Goal: Understand process/instructions: Learn how to perform a task or action

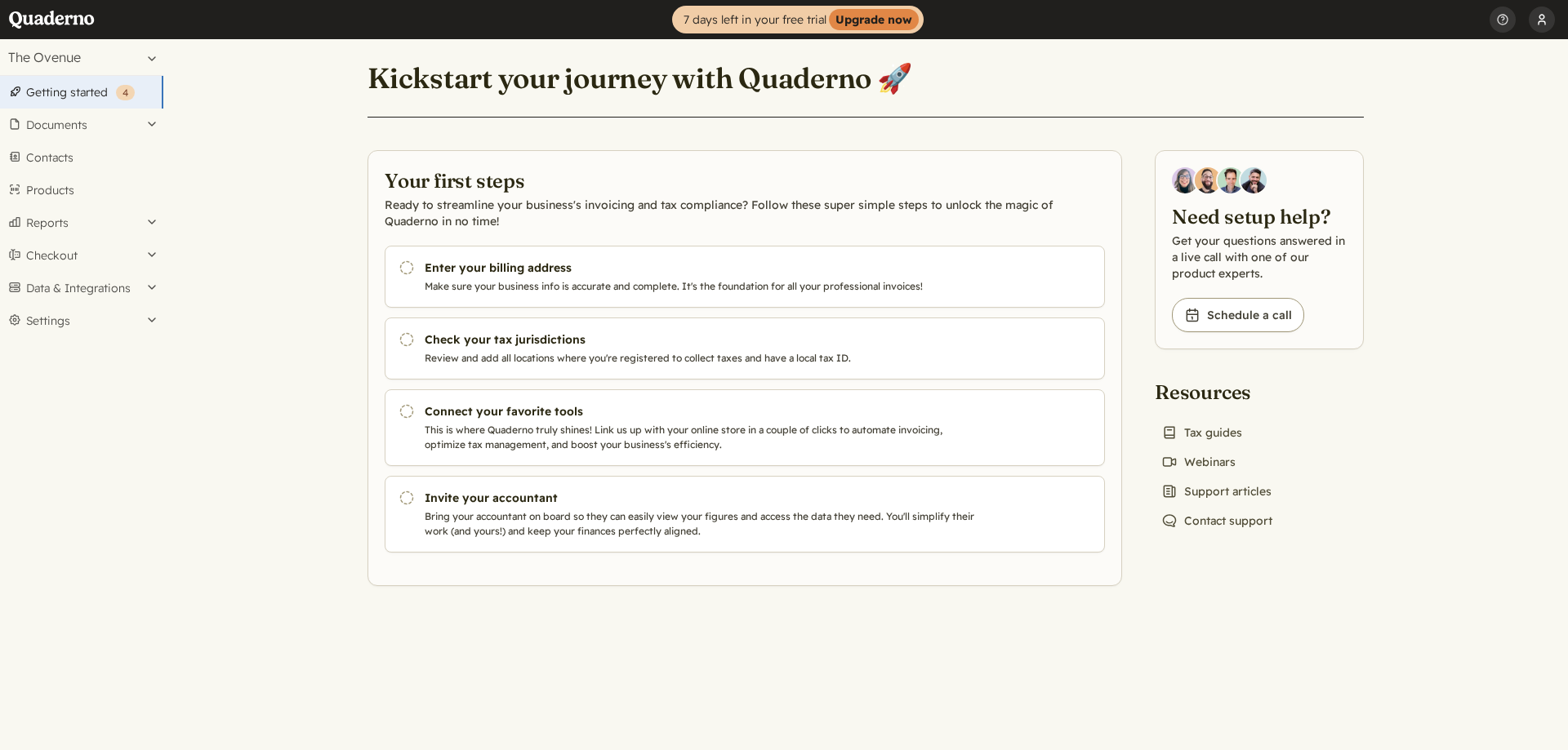
click at [1549, 19] on button "[PERSON_NAME]" at bounding box center [1541, 19] width 26 height 39
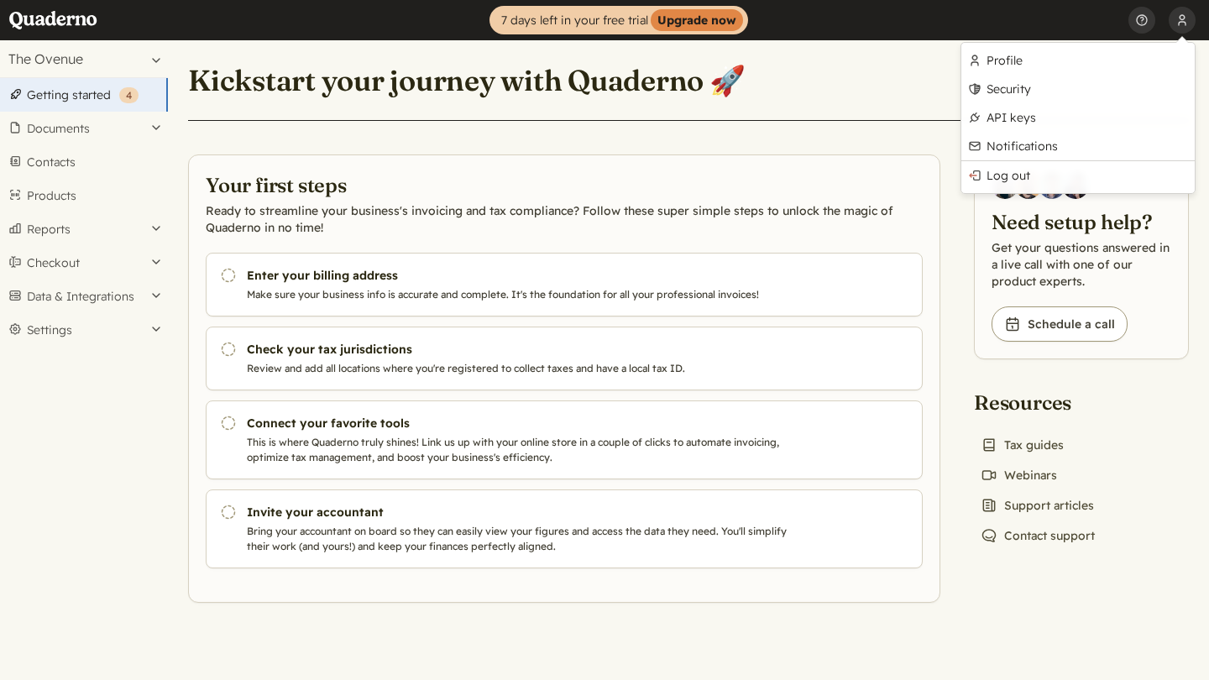
click at [901, 82] on header "Kickstart your journey with Quaderno 🚀" at bounding box center [688, 90] width 1000 height 60
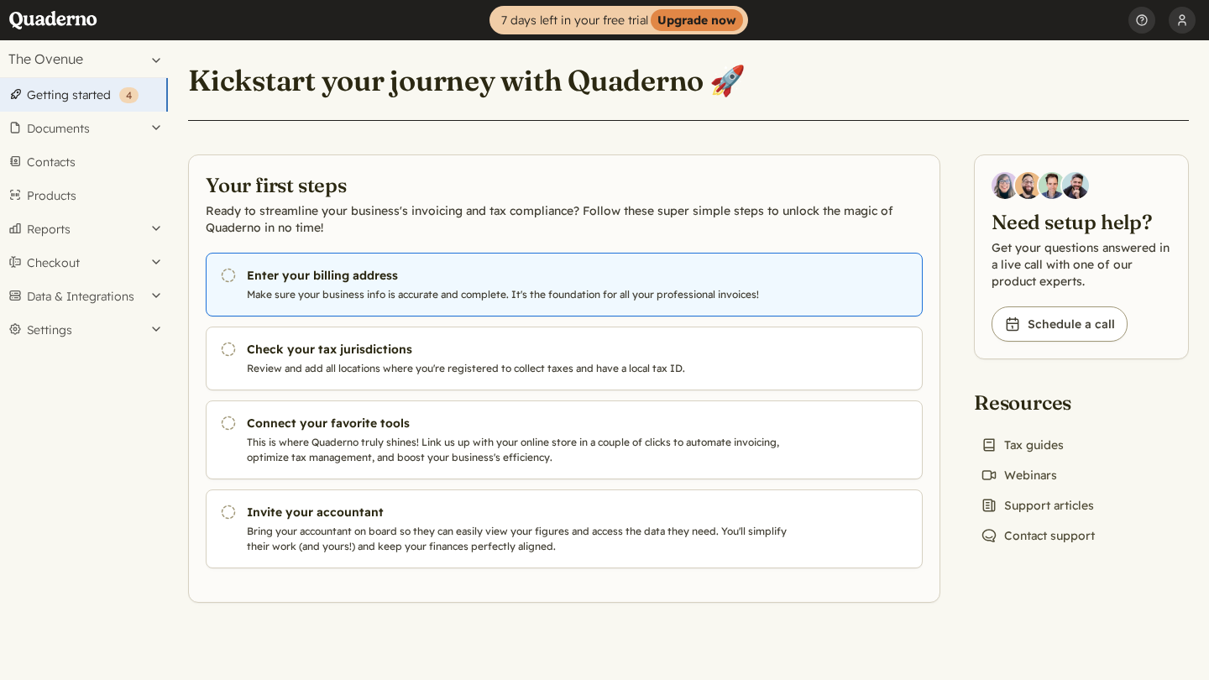
click at [259, 275] on h3 "Enter your billing address" at bounding box center [521, 275] width 549 height 17
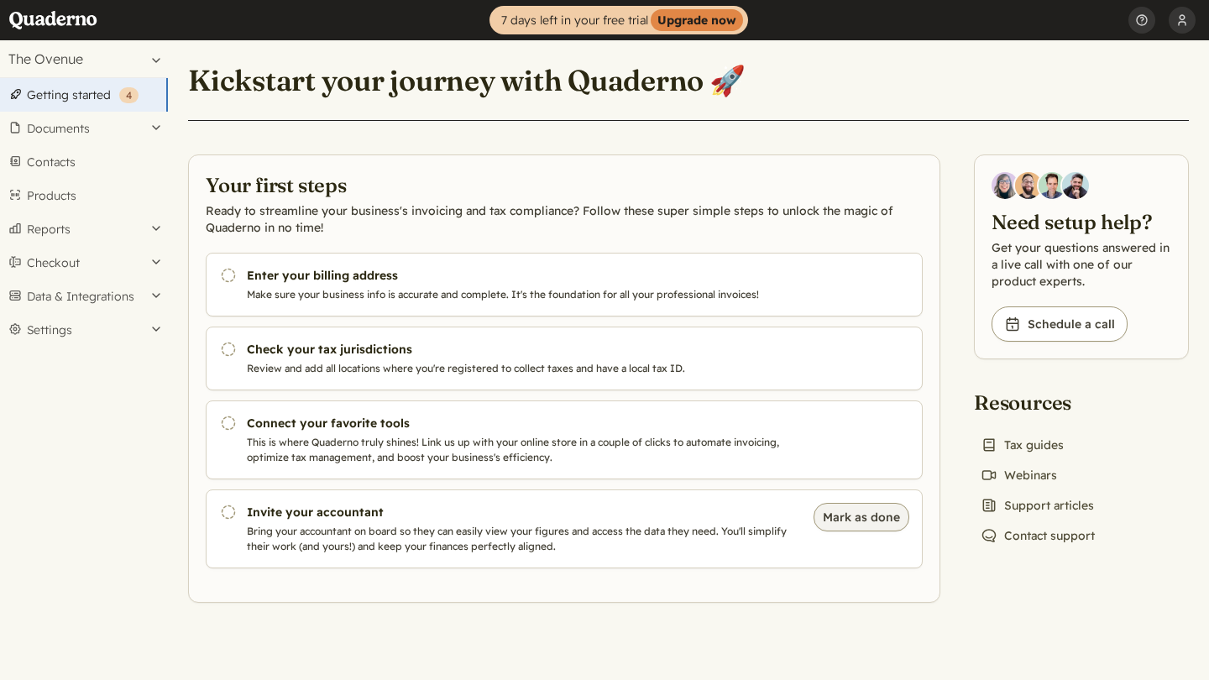
click at [844, 517] on button "Mark as done" at bounding box center [861, 517] width 96 height 29
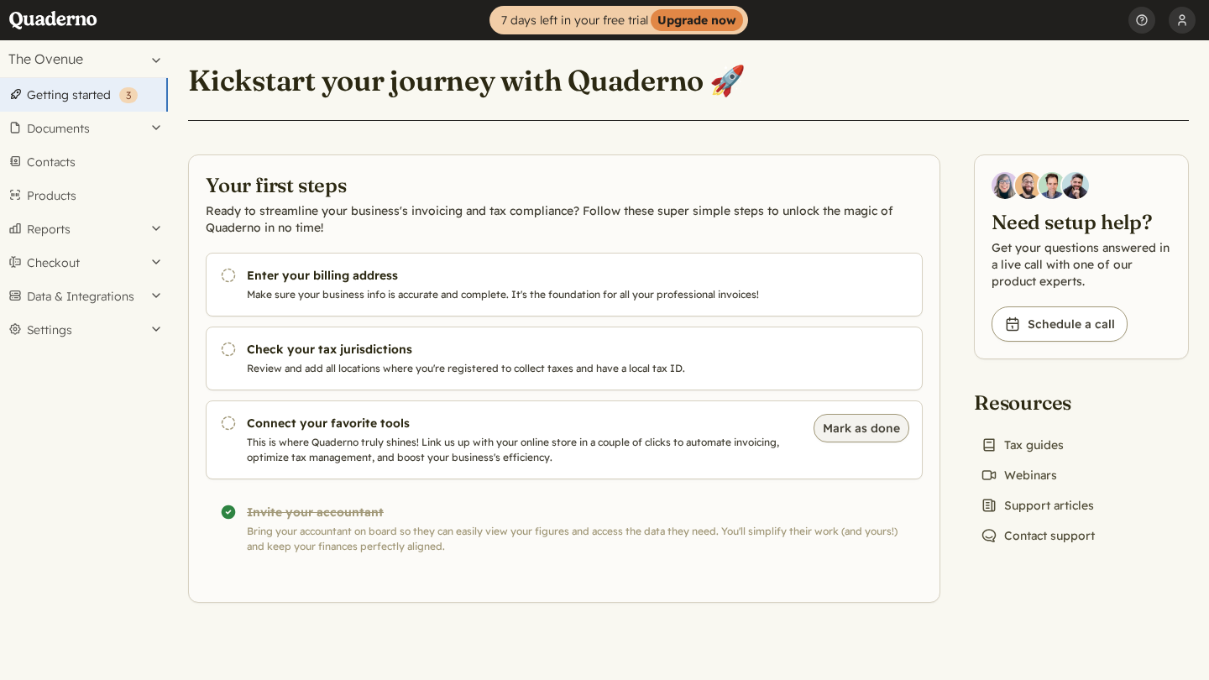
click at [849, 433] on button "Mark as done" at bounding box center [861, 428] width 96 height 29
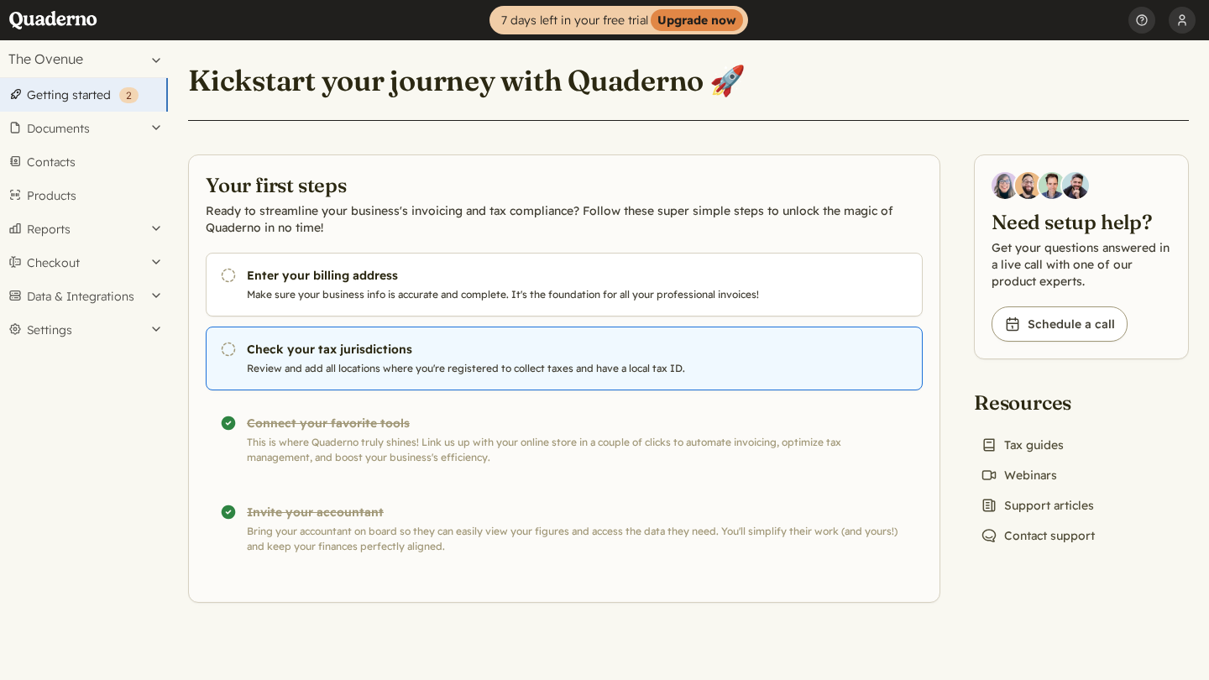
click at [862, 347] on link "Pending Check your tax jurisdictions Review and add all locations where you're …" at bounding box center [564, 359] width 717 height 64
click at [328, 342] on h3 "Check your tax jurisdictions" at bounding box center [521, 349] width 549 height 17
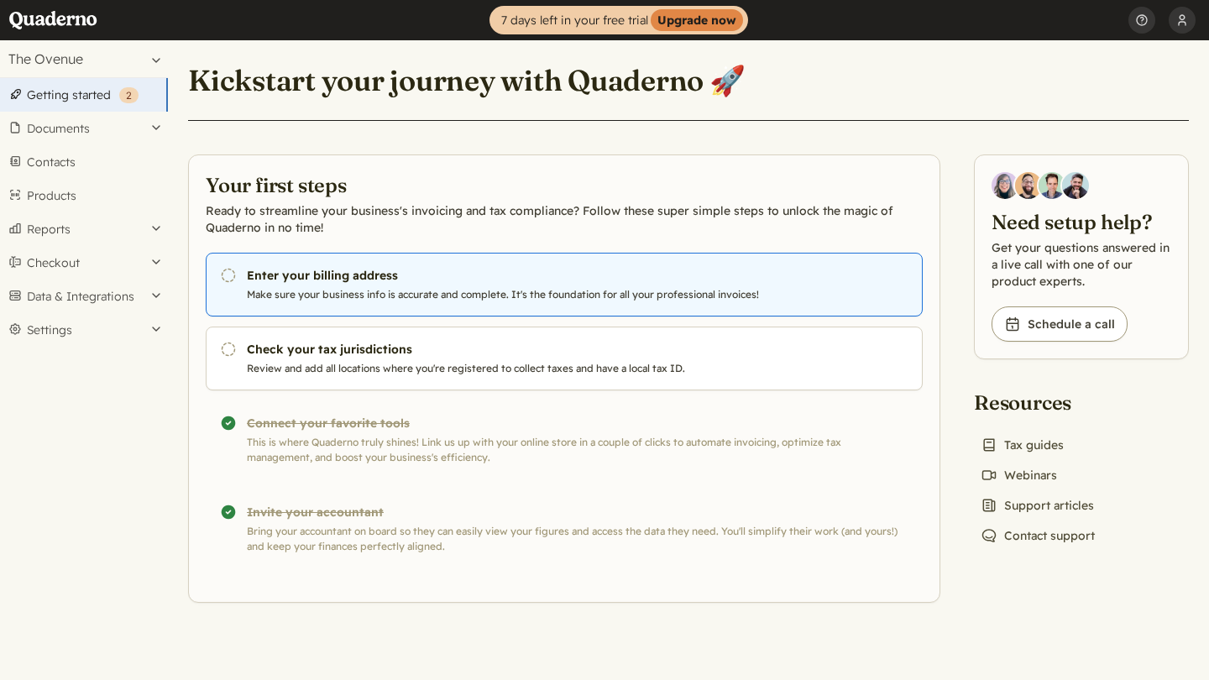
click at [222, 271] on icon "Pending" at bounding box center [228, 275] width 17 height 17
click at [250, 271] on h3 "Enter your billing address" at bounding box center [521, 275] width 549 height 17
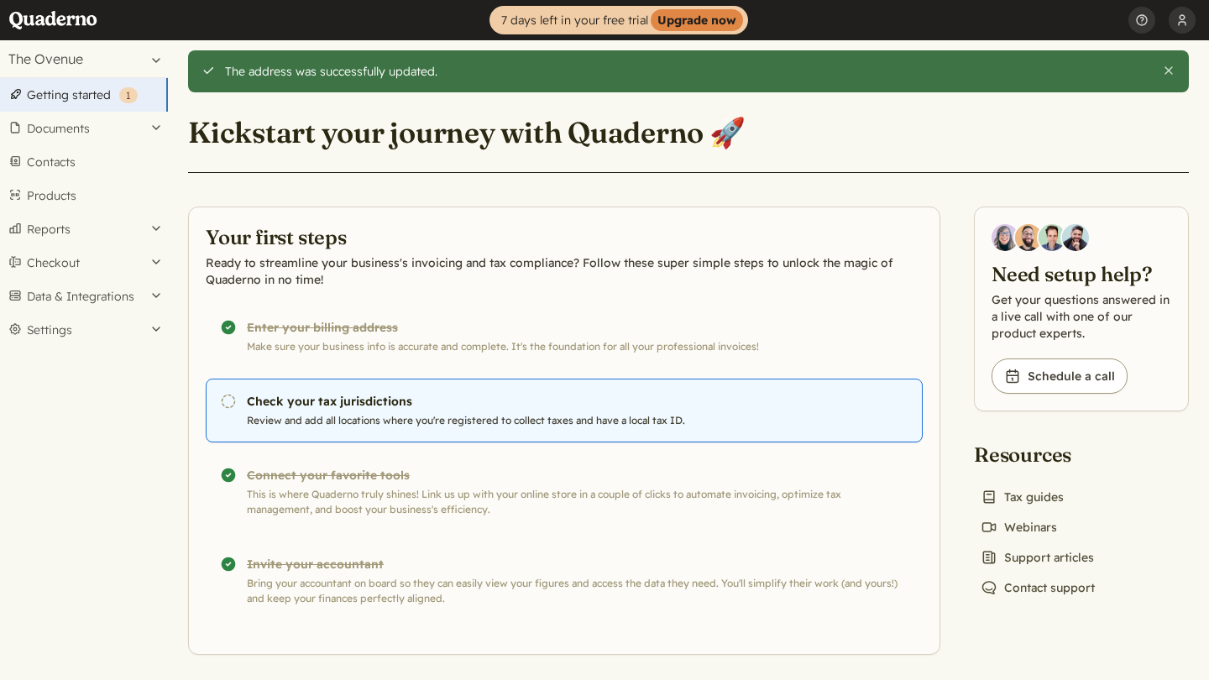
click at [382, 410] on h3 "Check your tax jurisdictions" at bounding box center [521, 401] width 549 height 17
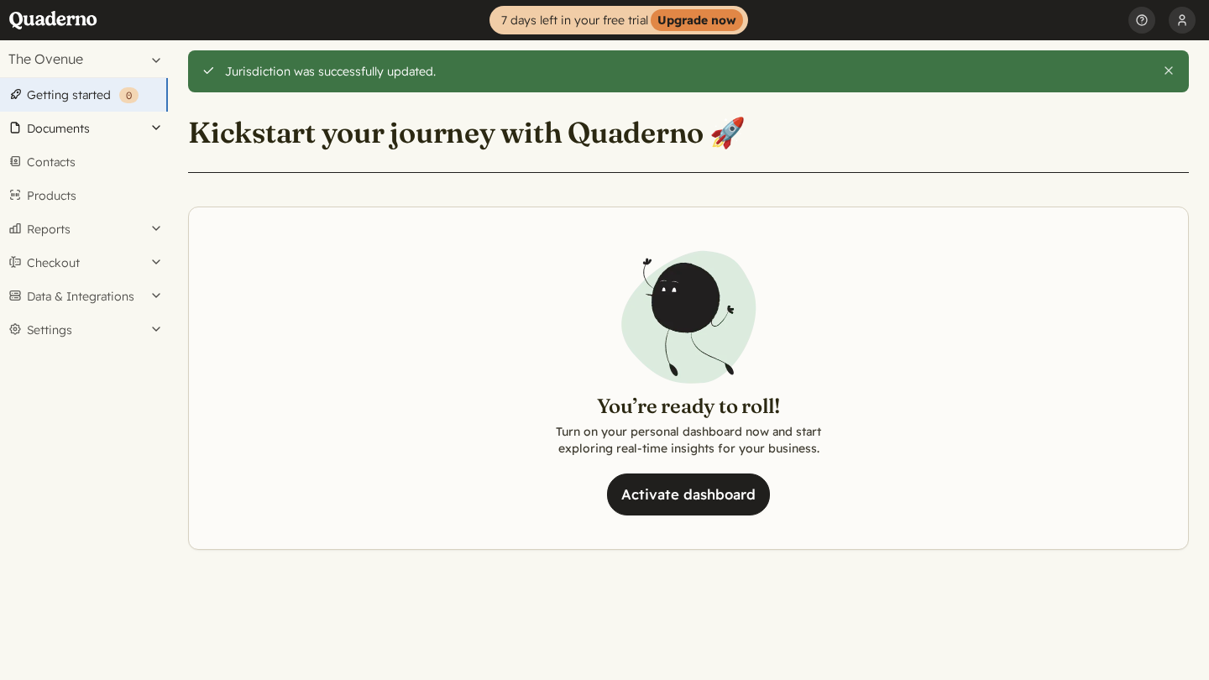
click at [71, 127] on button "Documents" at bounding box center [84, 129] width 168 height 34
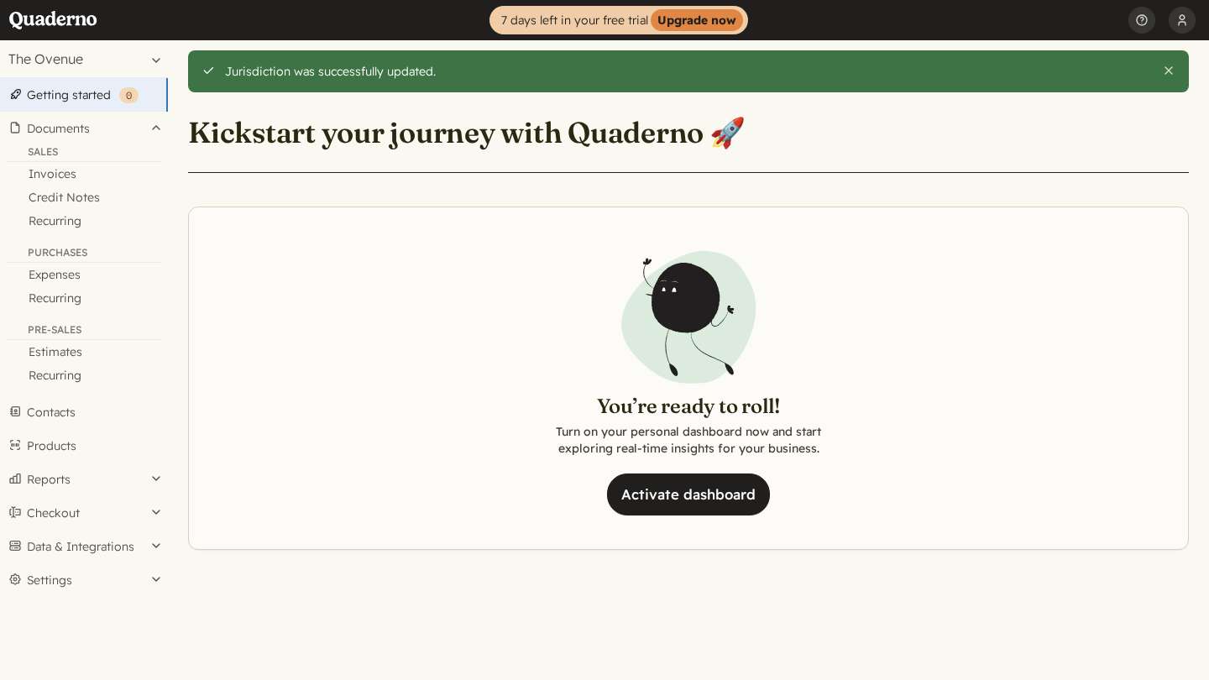
click at [65, 96] on link "Getting started ( 0 )" at bounding box center [84, 95] width 168 height 34
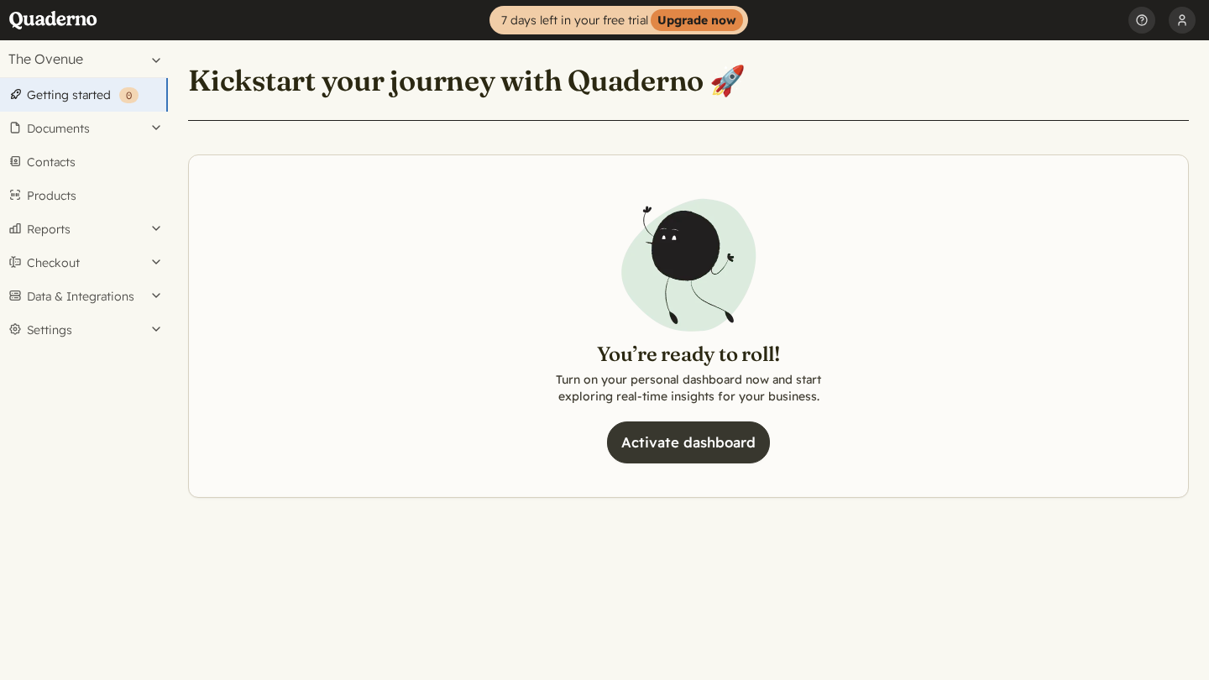
click at [704, 447] on link "Activate dashboard" at bounding box center [688, 442] width 163 height 42
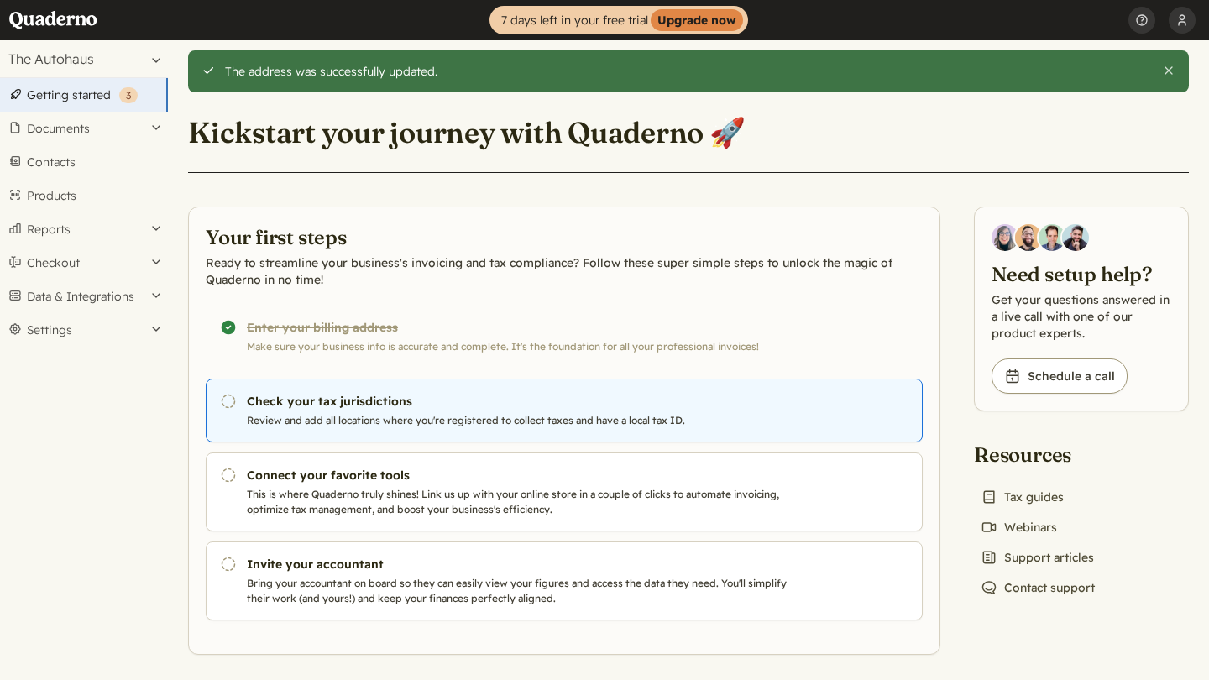
click at [638, 416] on p "Review and add all locations where you're registered to collect taxes and have …" at bounding box center [521, 420] width 549 height 15
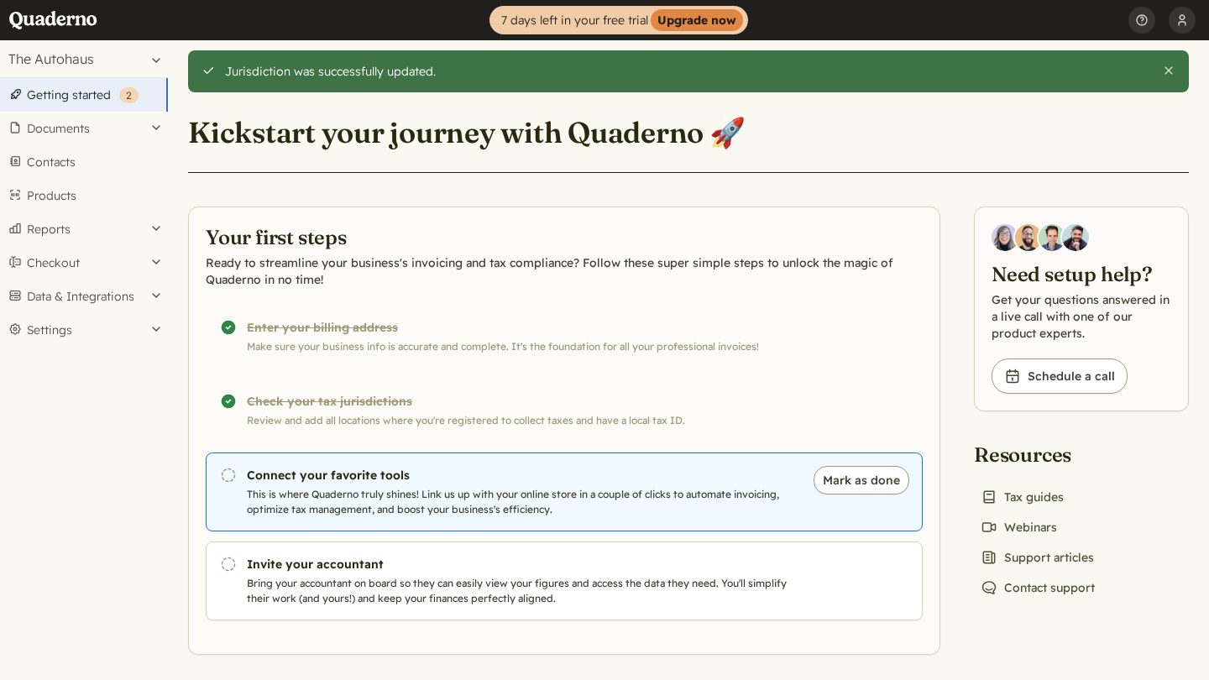
click at [546, 466] on link "Pending Connect your favorite tools This is where Quaderno truly shines! Link u…" at bounding box center [564, 491] width 717 height 79
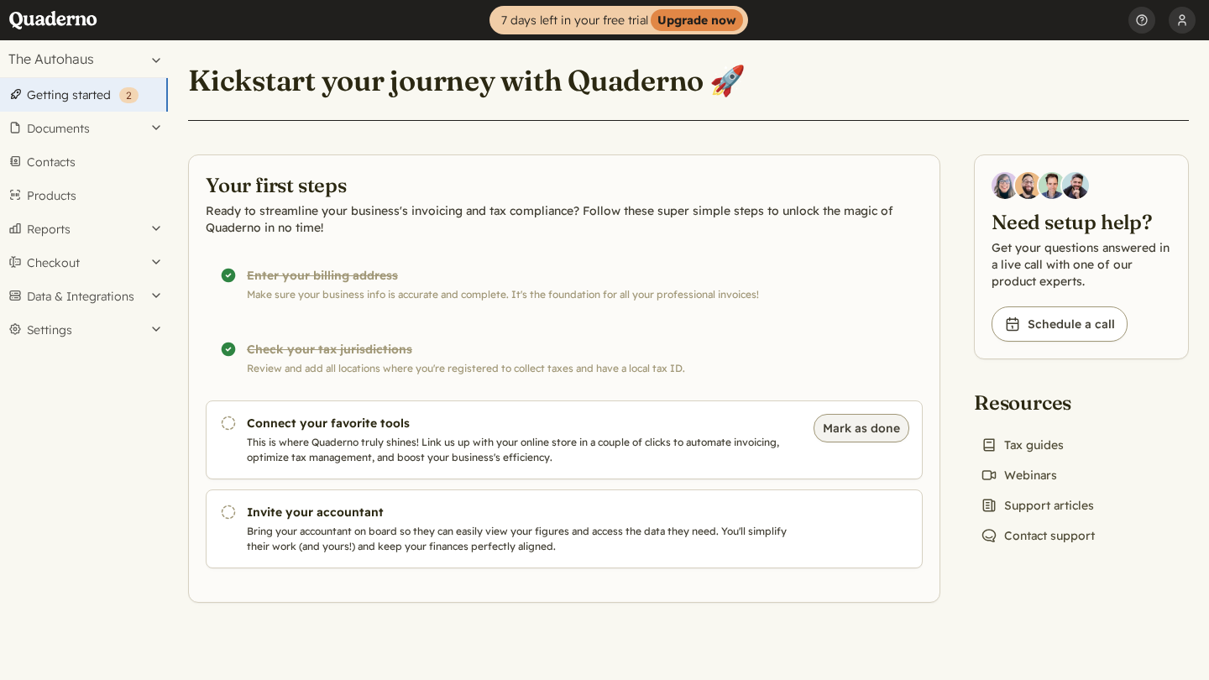
click at [847, 432] on button "Mark as done" at bounding box center [861, 428] width 96 height 29
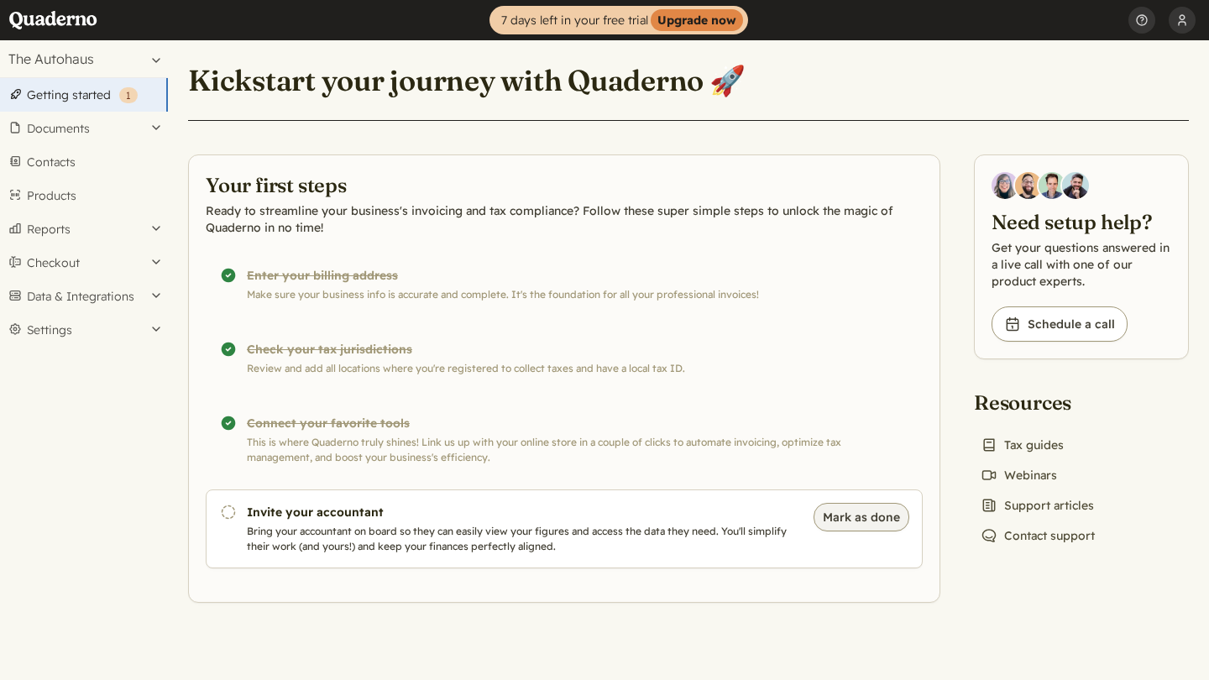
click at [865, 519] on button "Mark as done" at bounding box center [861, 517] width 96 height 29
